Goal: Task Accomplishment & Management: Use online tool/utility

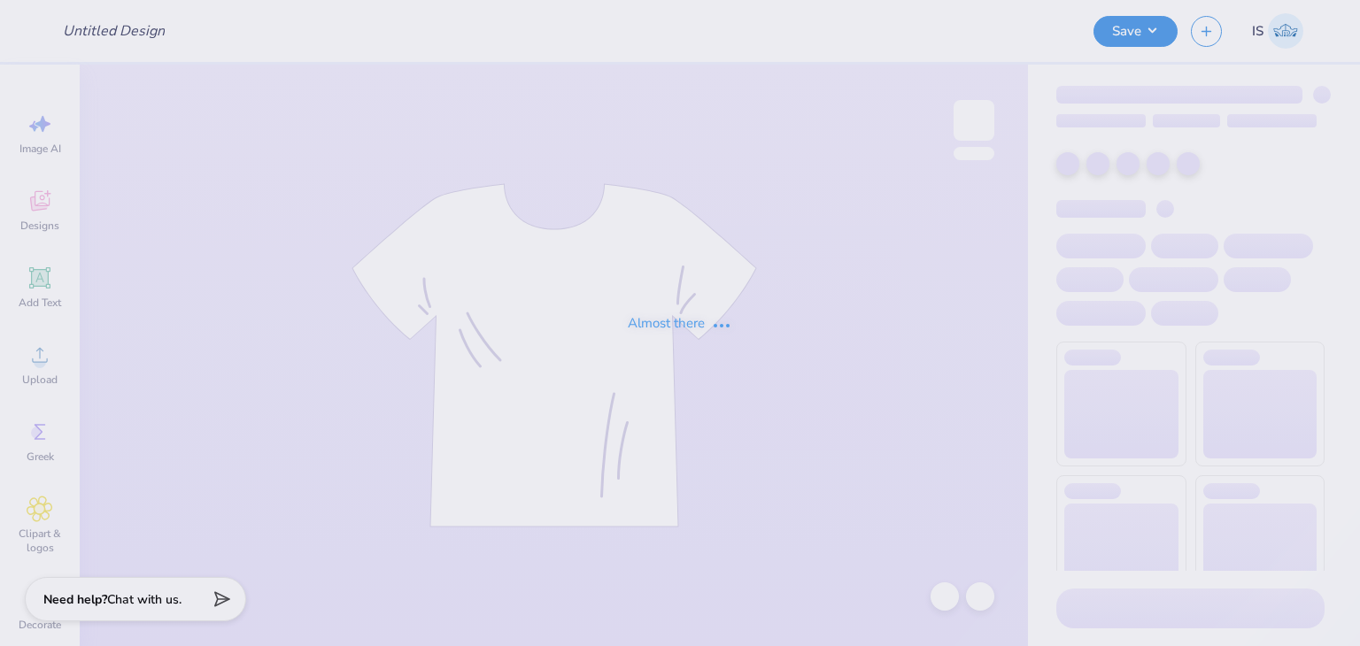
type input "Recruitment merch for ZTA"
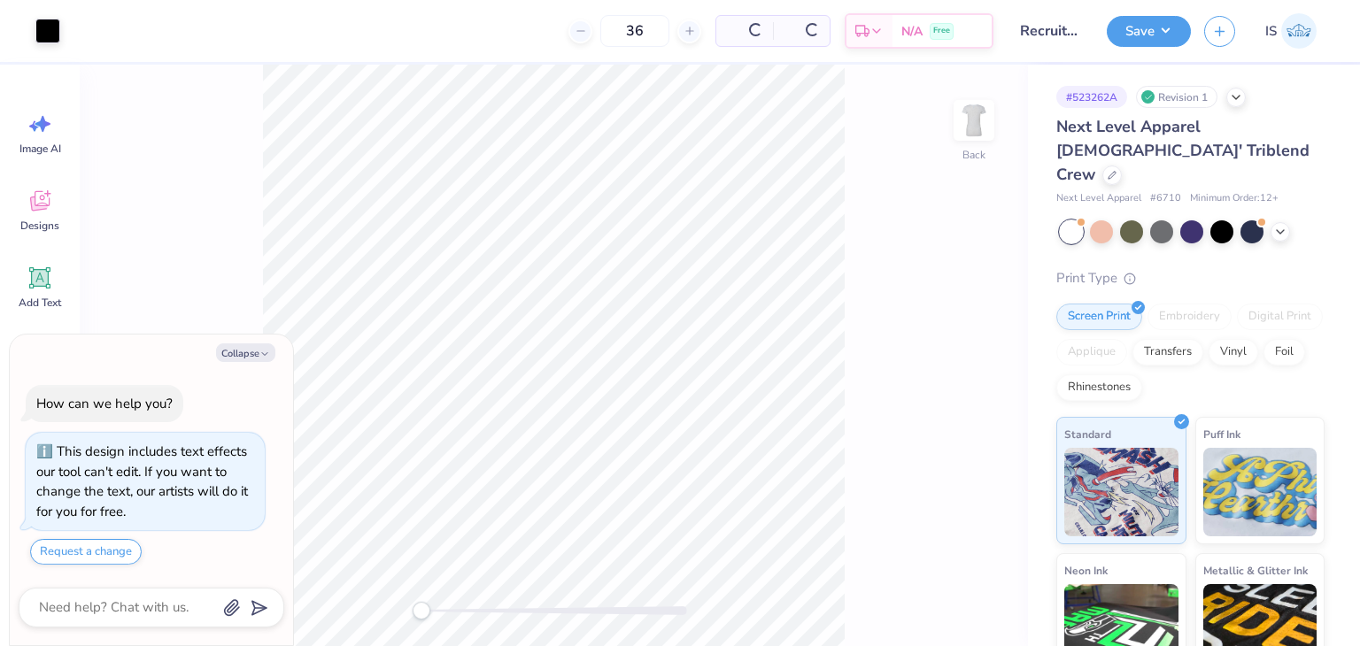
scroll to position [28, 0]
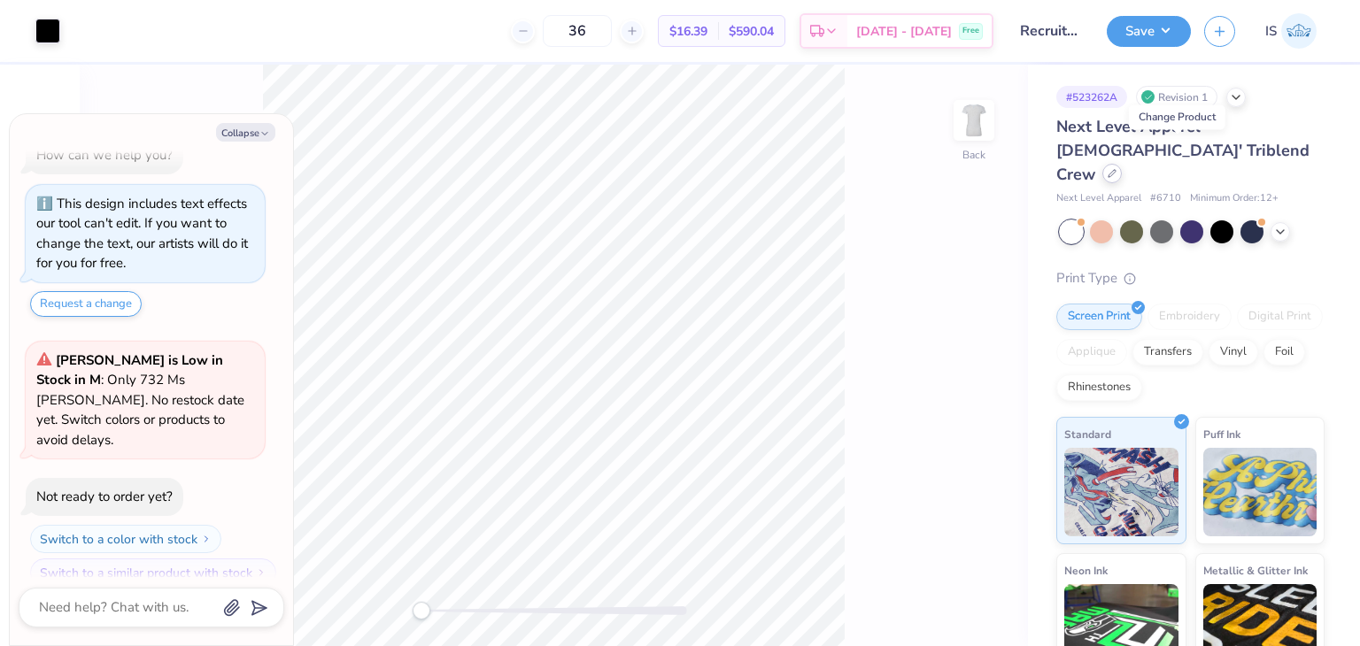
click at [1117, 169] on icon at bounding box center [1112, 173] width 9 height 9
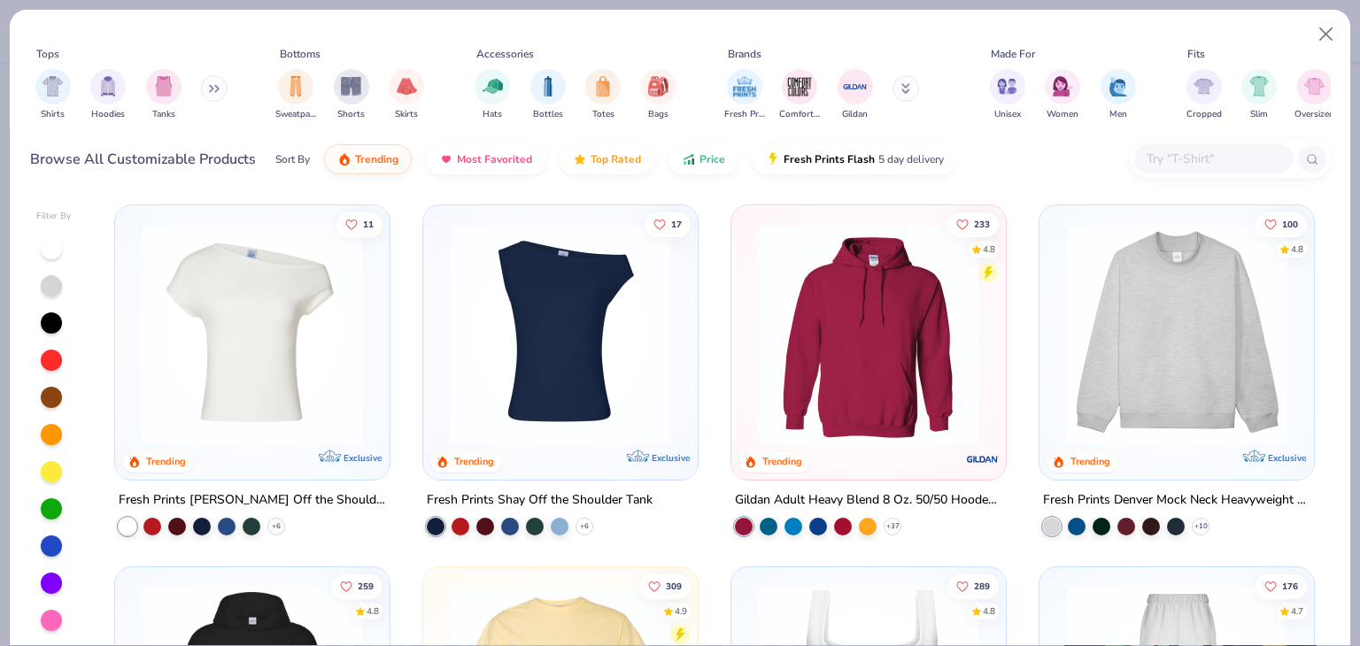
type textarea "x"
click at [1169, 151] on input "text" at bounding box center [1213, 159] width 136 height 20
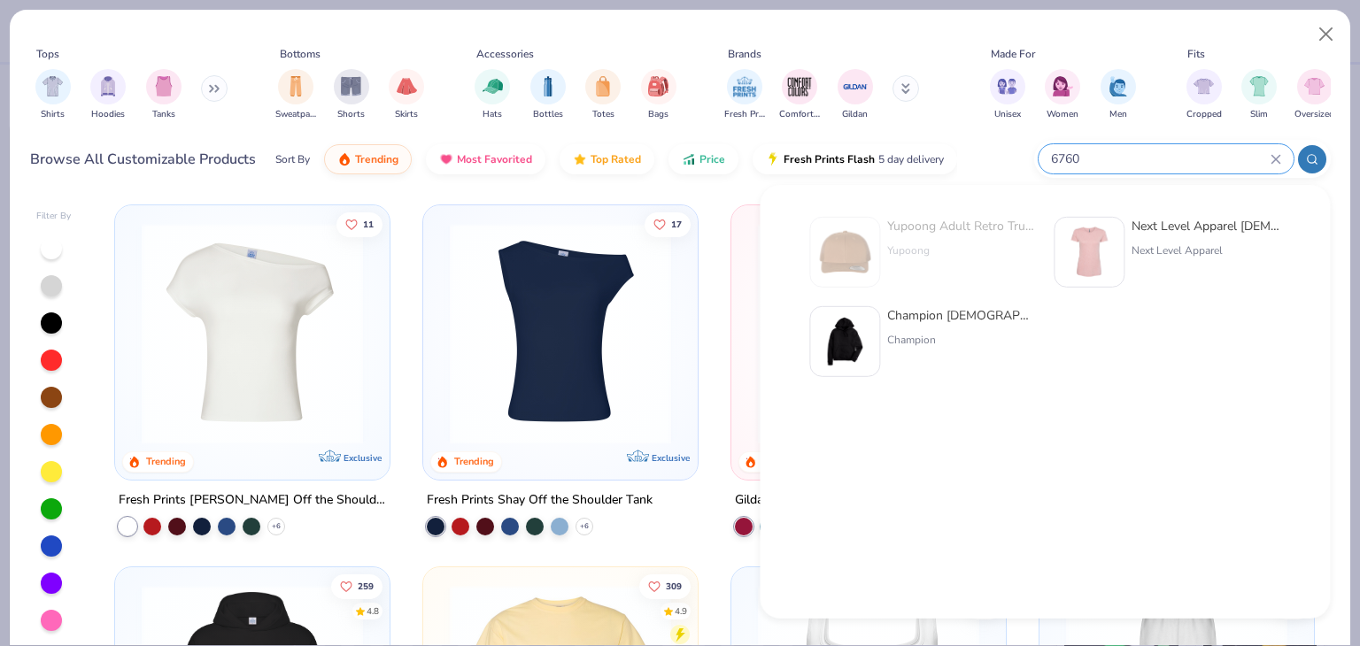
type input "6760"
click at [1128, 282] on div "Next Level Apparel [DEMOGRAPHIC_DATA]' Triblend Crew Next Level Apparel" at bounding box center [1167, 252] width 227 height 71
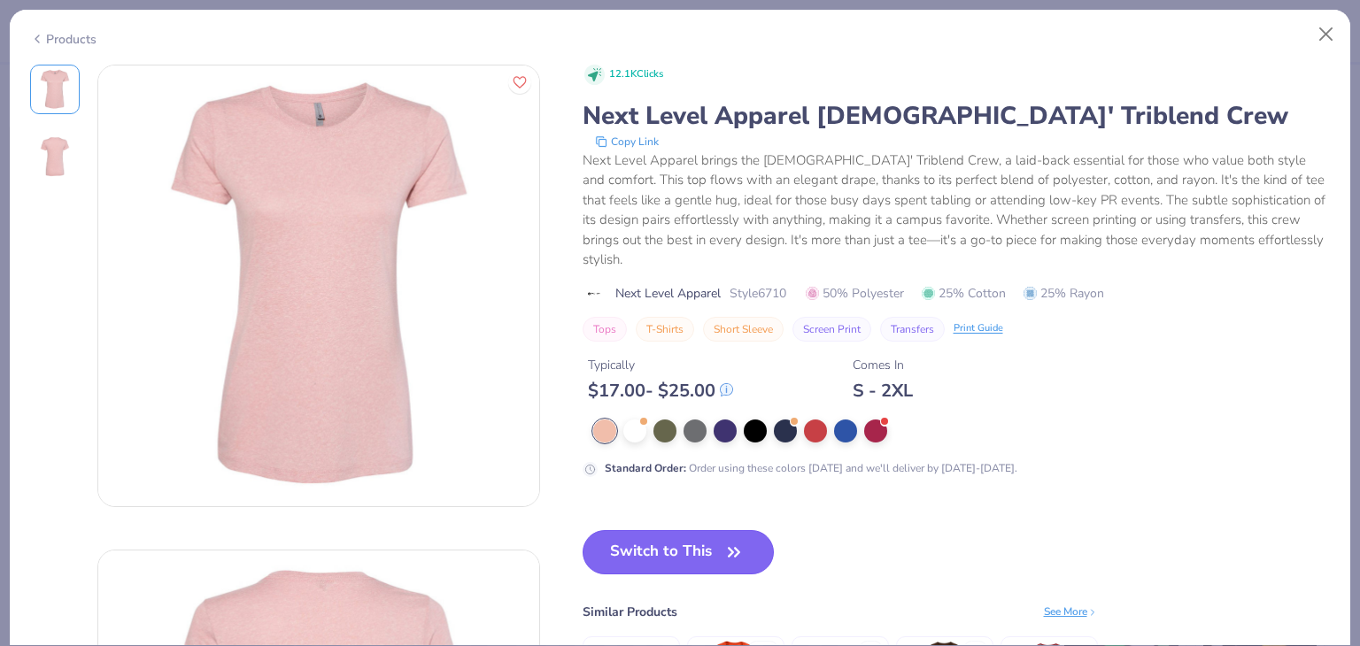
click at [680, 544] on button "Switch to This" at bounding box center [679, 552] width 192 height 44
type textarea "x"
